Goal: Ask a question

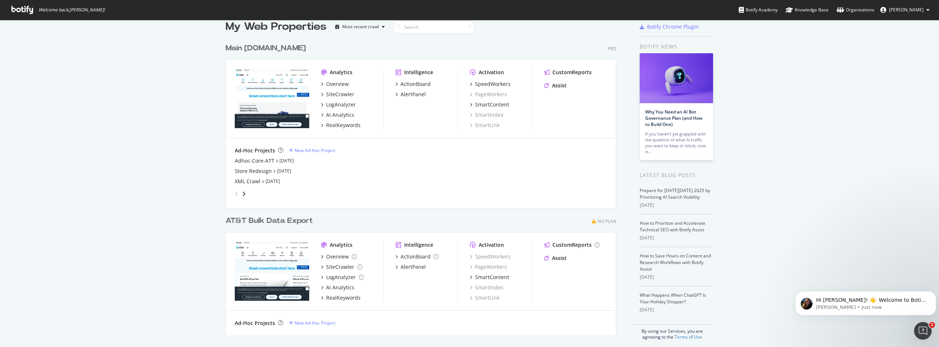
scroll to position [17, 0]
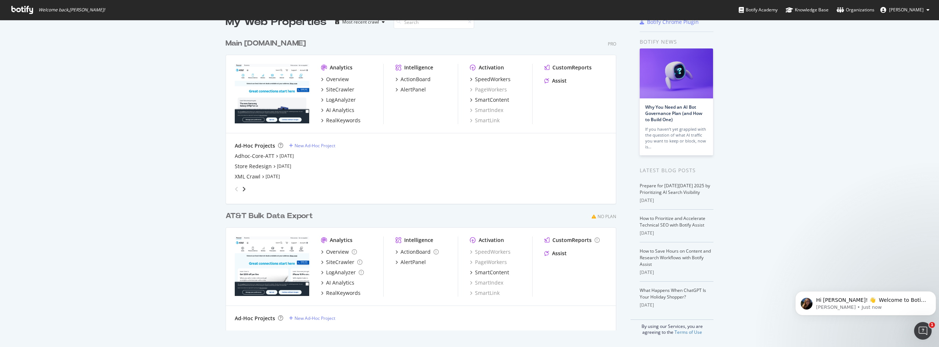
click at [166, 163] on div "My Web Properties Most recent crawl Main att.com Pro Analytics Overview SiteCra…" at bounding box center [469, 175] width 939 height 344
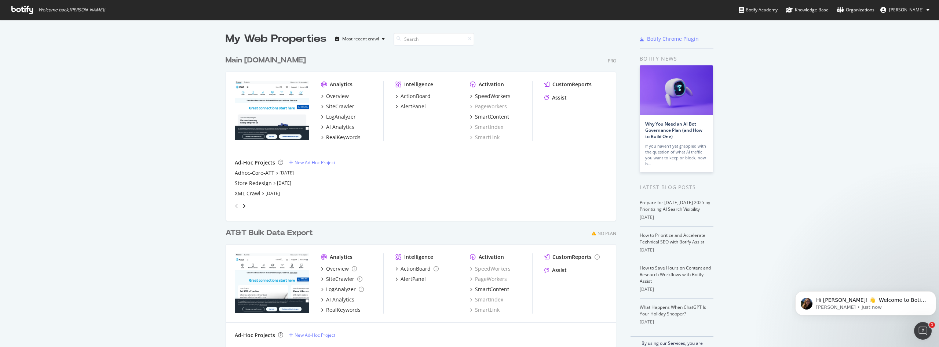
click at [248, 58] on div "Main att.com" at bounding box center [266, 60] width 80 height 11
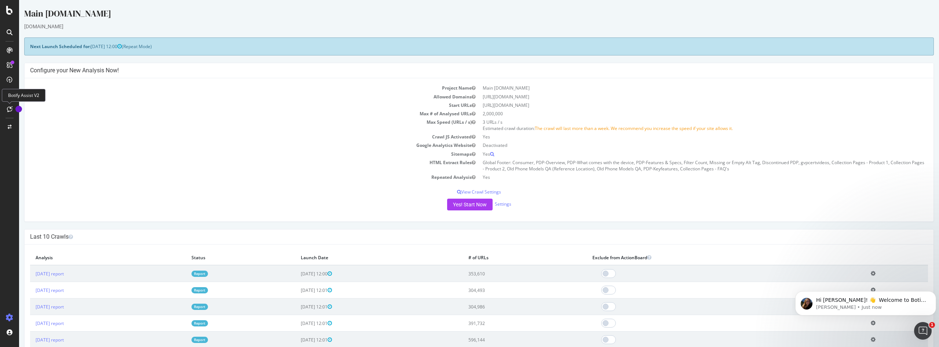
click at [8, 111] on icon at bounding box center [10, 109] width 6 height 6
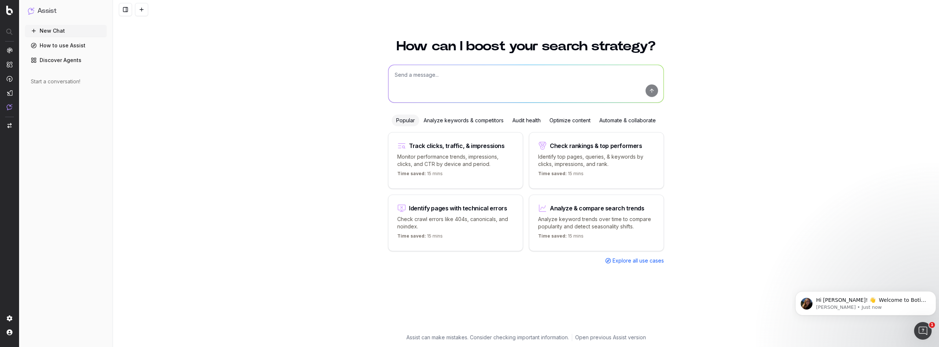
click at [472, 157] on p "Monitor performance trends, impressions, clicks, and CTR by device and period." at bounding box center [455, 160] width 117 height 15
type textarea "Change in clicks/CTR/impressions over last 28 days vs last (branded vs non-bran…"
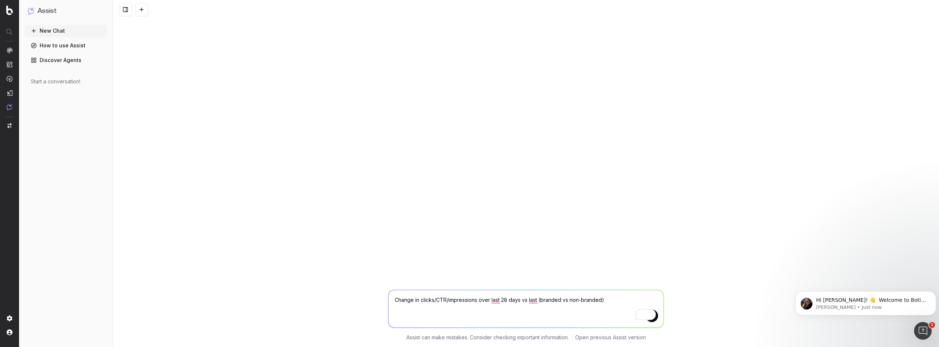
type textarea "2"
drag, startPoint x: 502, startPoint y: 300, endPoint x: 508, endPoint y: 300, distance: 5.9
click at [508, 300] on textarea "Change in clicks/CTR/impressions over last 28 days vs last (branded vs non-bran…" at bounding box center [526, 308] width 275 height 37
type textarea "Change in clicks/CTR/impressions over last 120 days vs last (branded vs non-bra…"
click at [654, 320] on button "submit" at bounding box center [652, 315] width 12 height 12
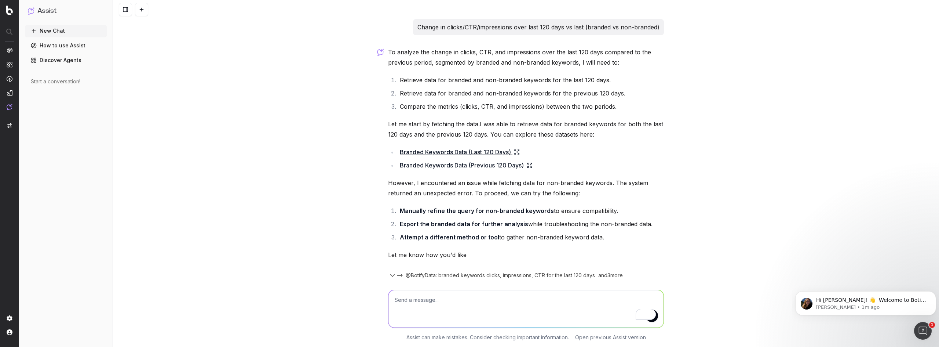
scroll to position [25, 0]
